Goal: Task Accomplishment & Management: Manage account settings

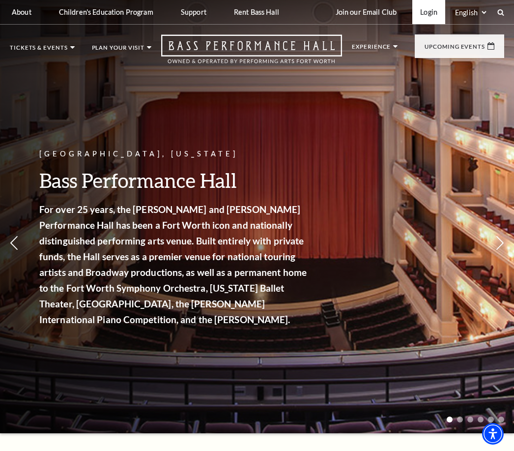
click at [427, 19] on link "Login" at bounding box center [428, 12] width 33 height 24
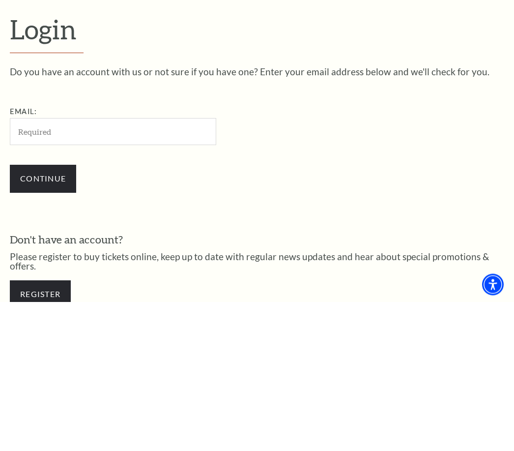
scroll to position [91, 0]
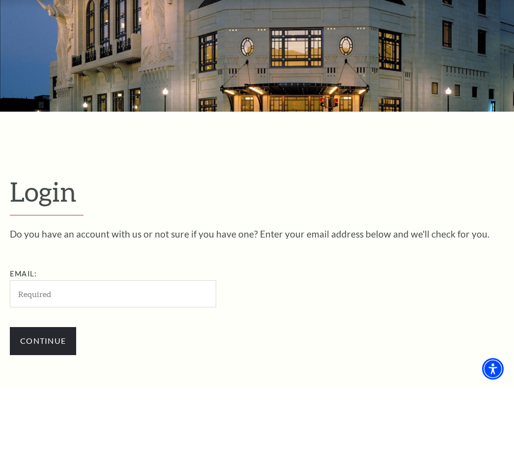
scroll to position [66, 0]
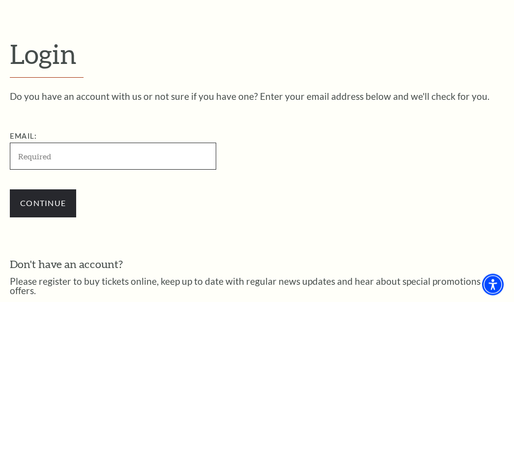
type input "bradpittman@charter.net"
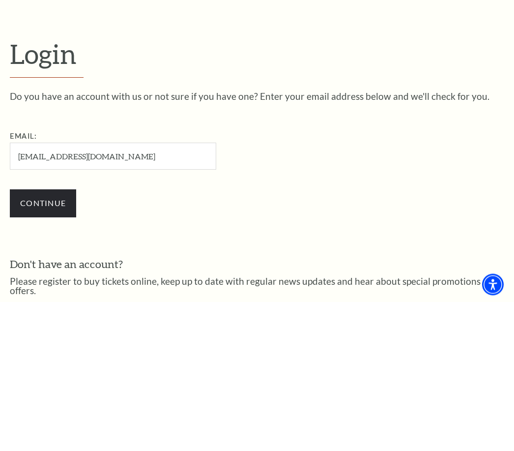
click at [43, 339] on input "Continue" at bounding box center [43, 353] width 66 height 28
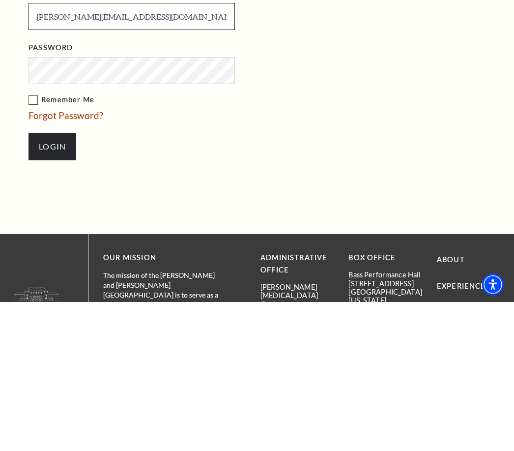
type input "brad@h2ranch.com"
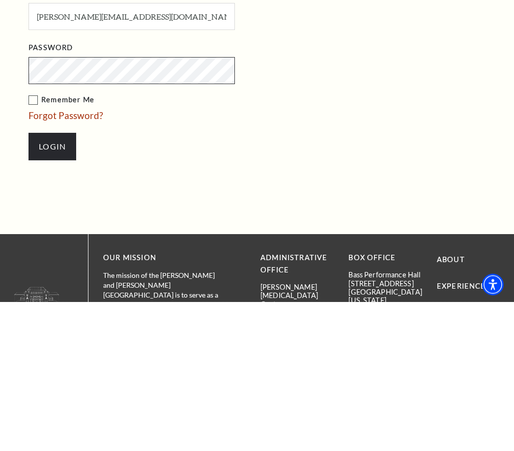
scroll to position [249, 0]
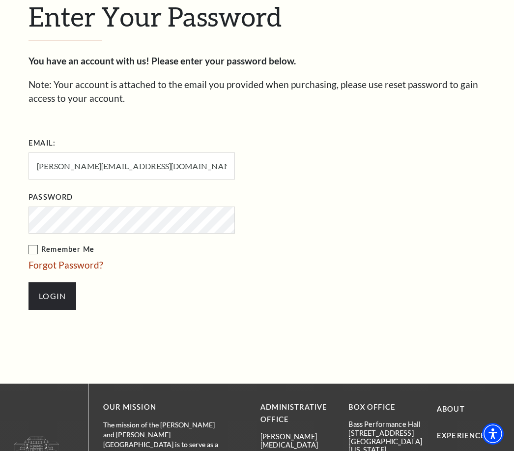
click at [31, 250] on label "Remember Me" at bounding box center [181, 249] width 305 height 12
click at [0, 0] on input "Remember Me" at bounding box center [0, 0] width 0 height 0
click at [68, 292] on input "Login" at bounding box center [53, 296] width 48 height 28
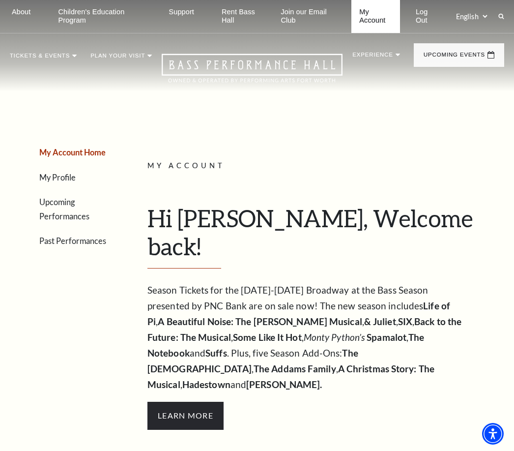
click at [369, 21] on link "My Account" at bounding box center [375, 16] width 49 height 33
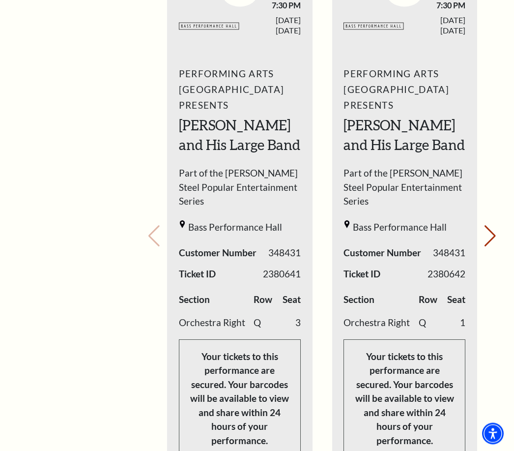
scroll to position [524, 0]
